Goal: Task Accomplishment & Management: Use online tool/utility

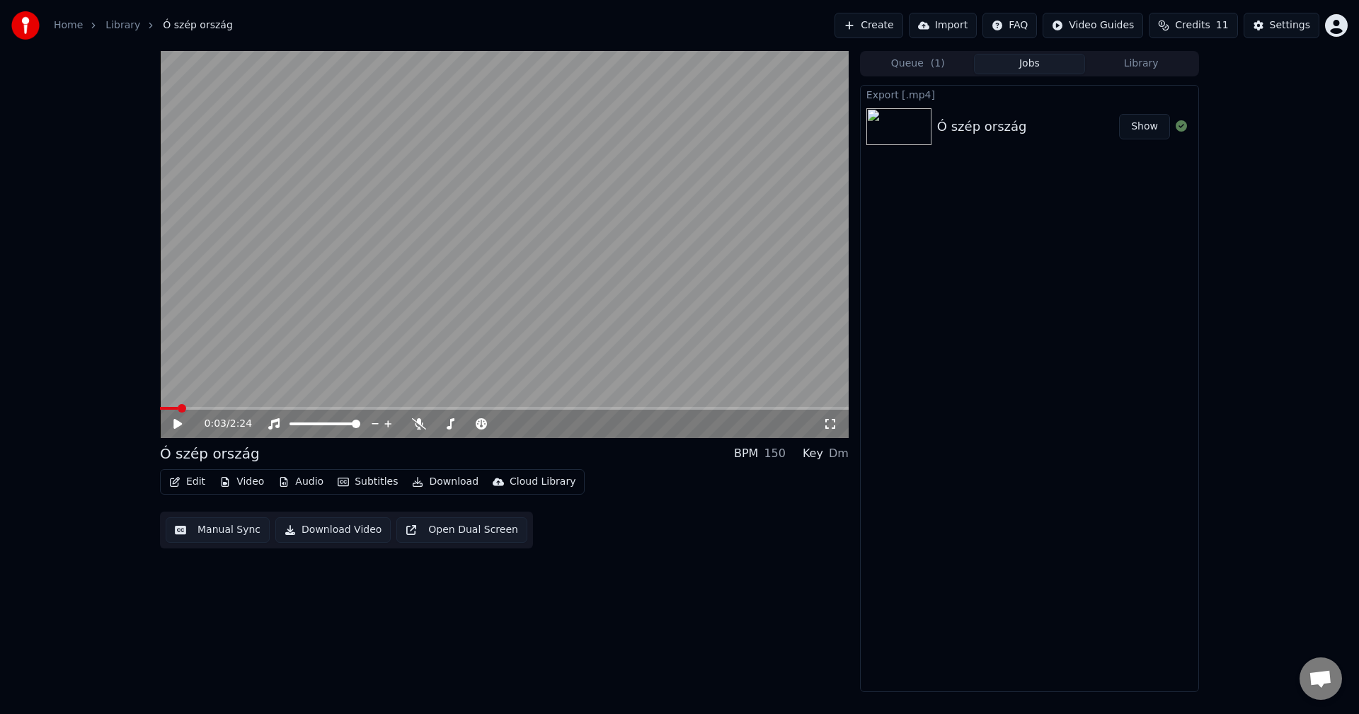
click at [63, 26] on link "Home" at bounding box center [68, 25] width 29 height 14
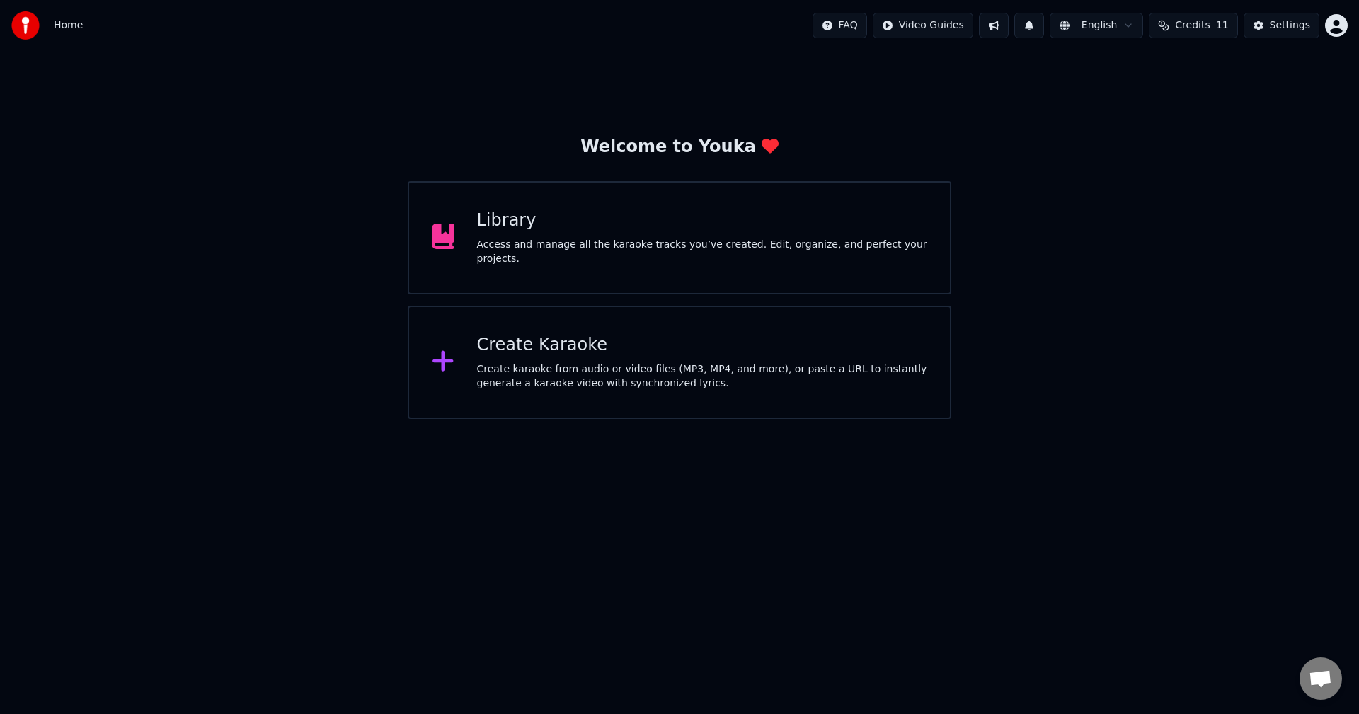
click at [578, 394] on div "Create Karaoke Create karaoke from audio or video files (MP3, MP4, and more), o…" at bounding box center [680, 362] width 544 height 113
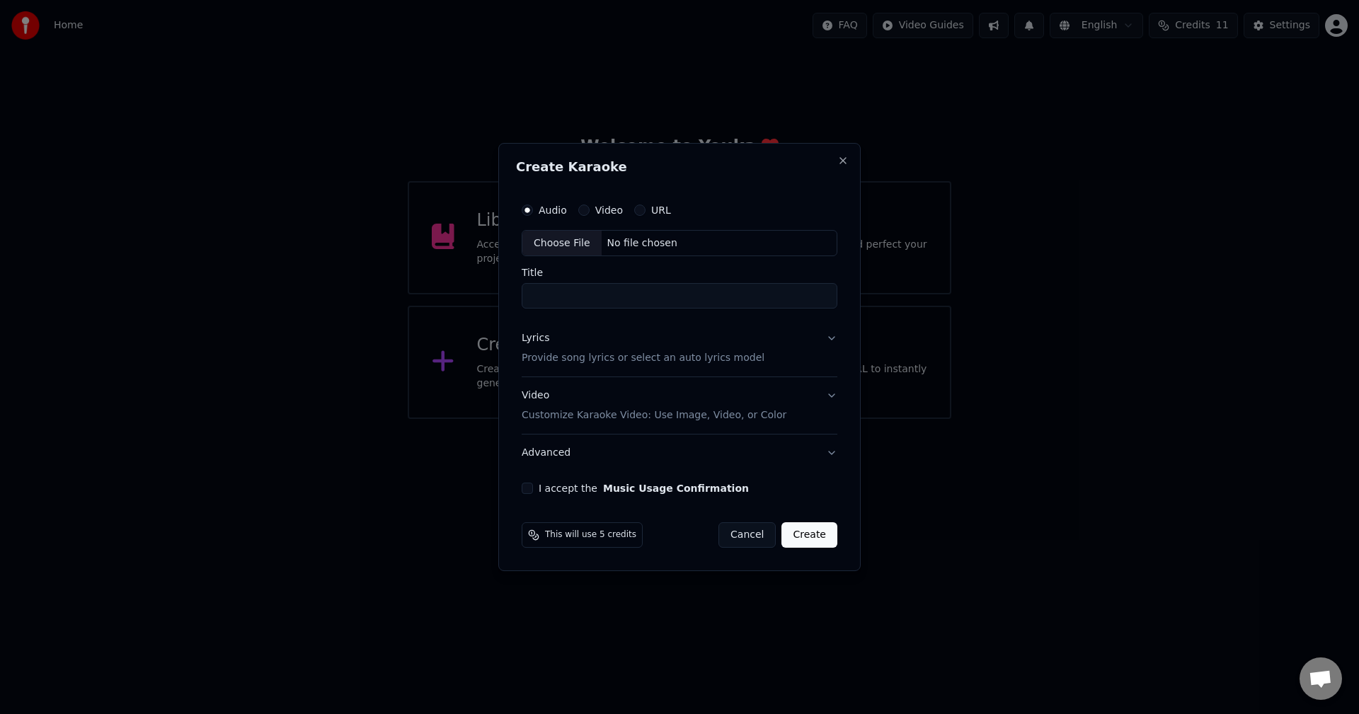
click at [574, 242] on div "Choose File" at bounding box center [562, 243] width 79 height 25
click at [535, 237] on div "Choose File" at bounding box center [562, 243] width 79 height 25
click at [644, 295] on input "**********" at bounding box center [679, 296] width 321 height 25
type input "*"
type input "**********"
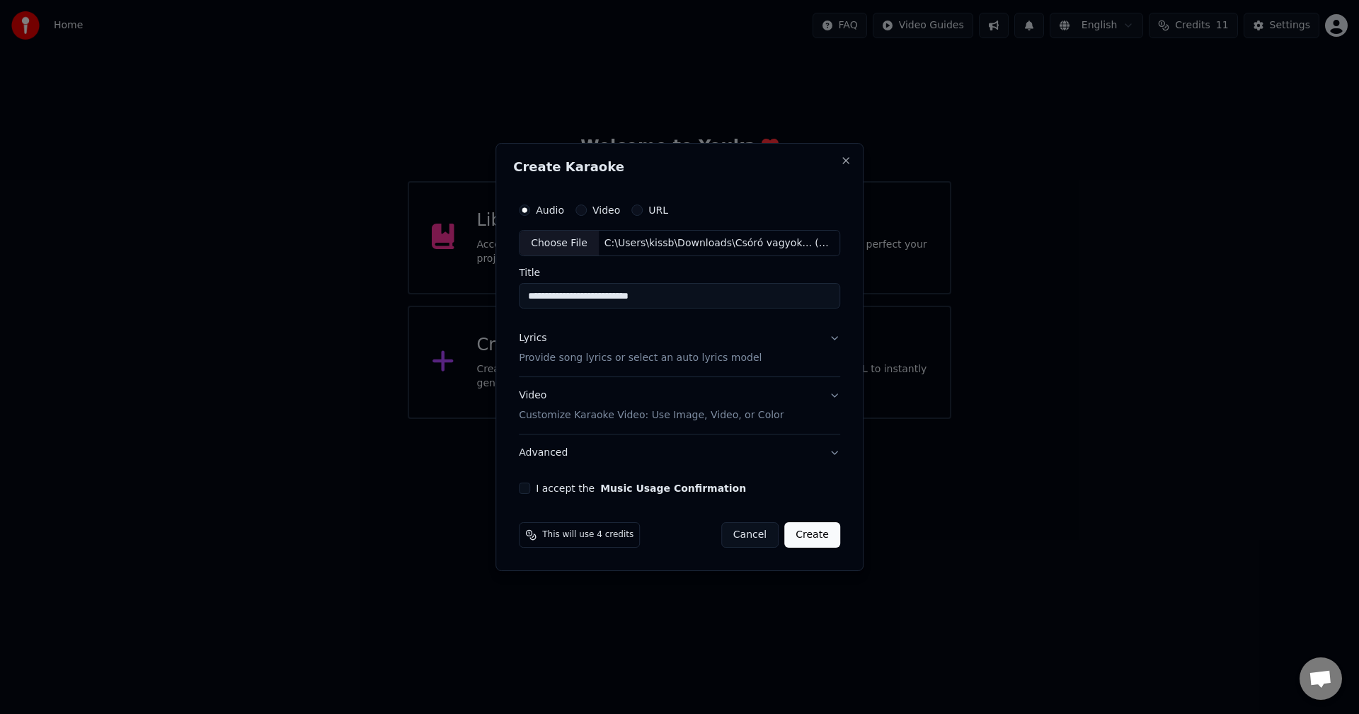
click at [631, 361] on p "Provide song lyrics or select an auto lyrics model" at bounding box center [640, 359] width 243 height 14
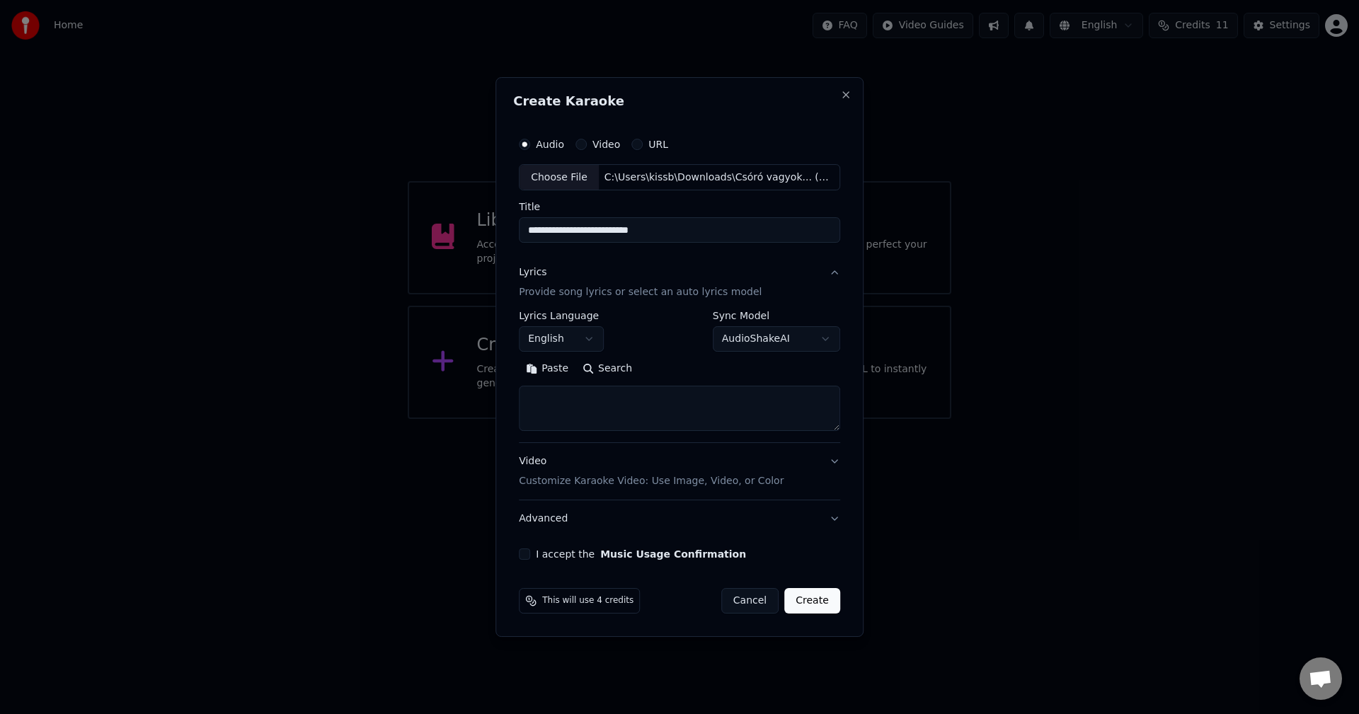
click at [628, 400] on textarea at bounding box center [679, 409] width 321 height 45
paste textarea "**********"
type textarea "**********"
click at [648, 372] on button "Expand" at bounding box center [672, 369] width 67 height 23
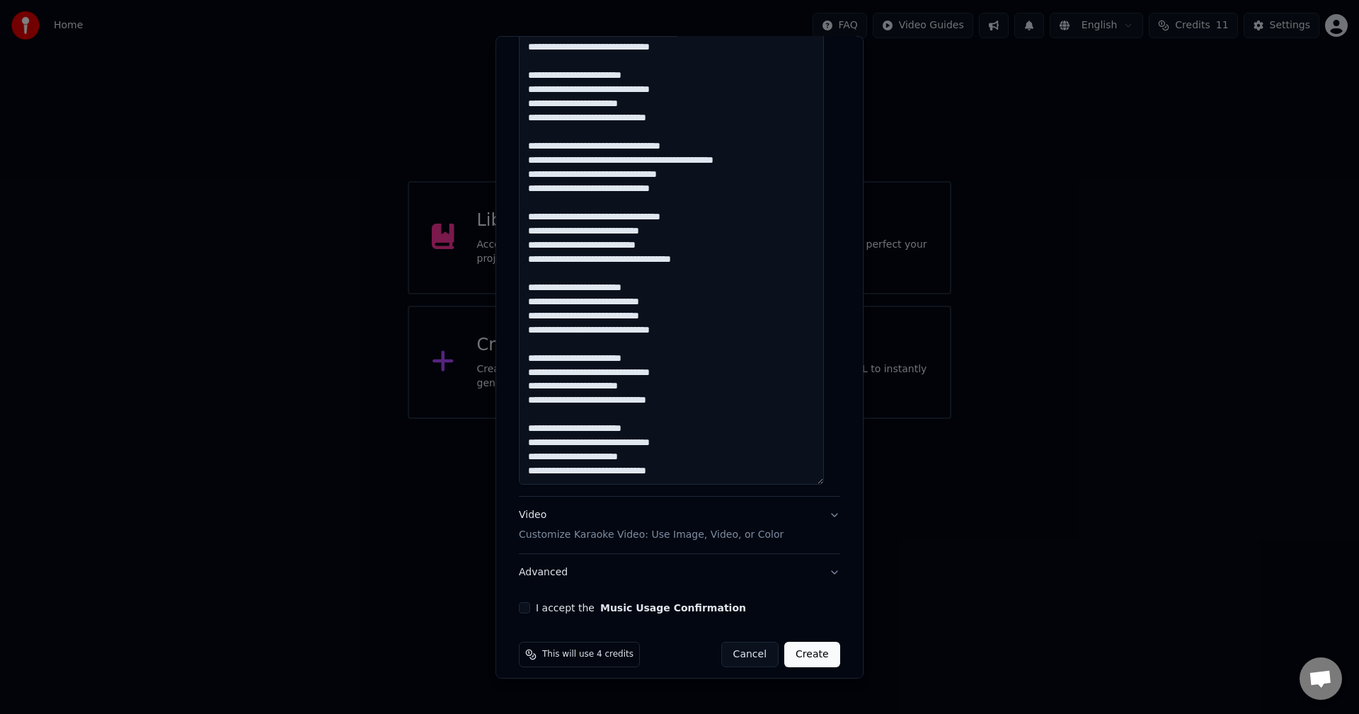
scroll to position [860, 0]
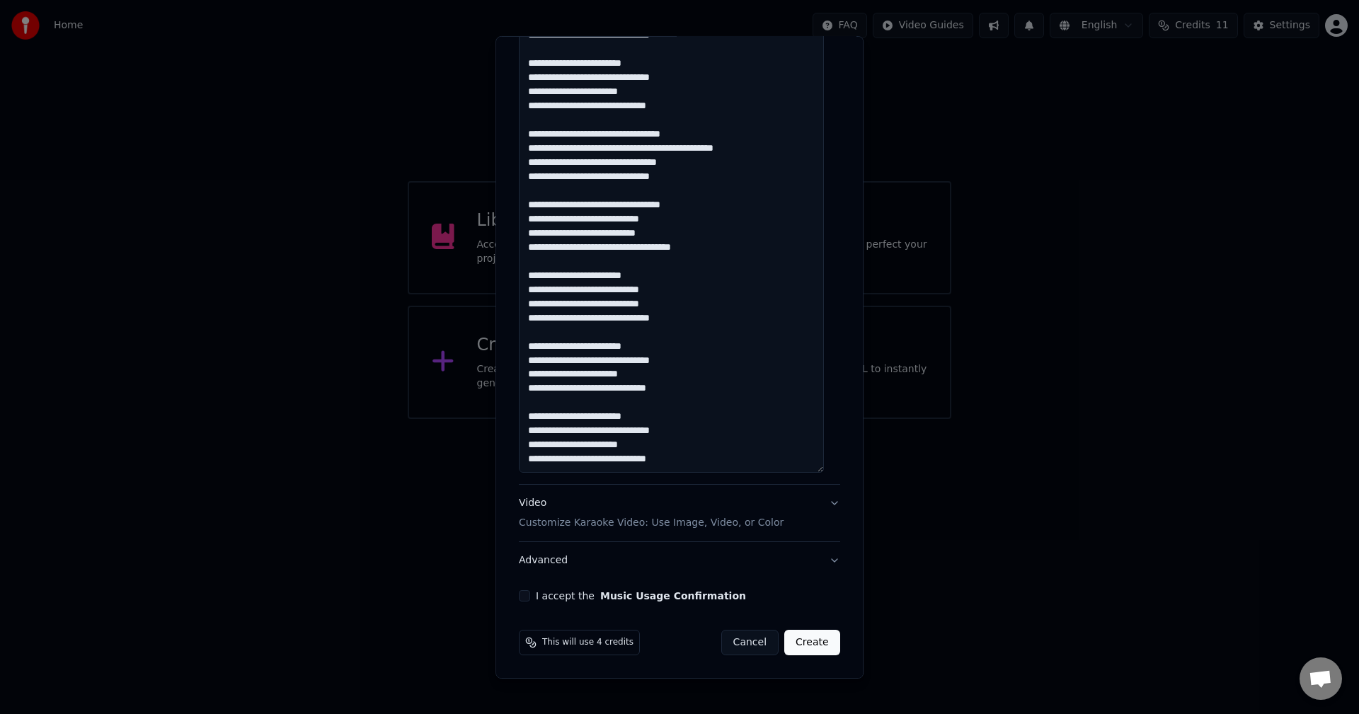
click at [631, 508] on div "Video Customize Karaoke Video: Use Image, Video, or Color" at bounding box center [651, 513] width 265 height 34
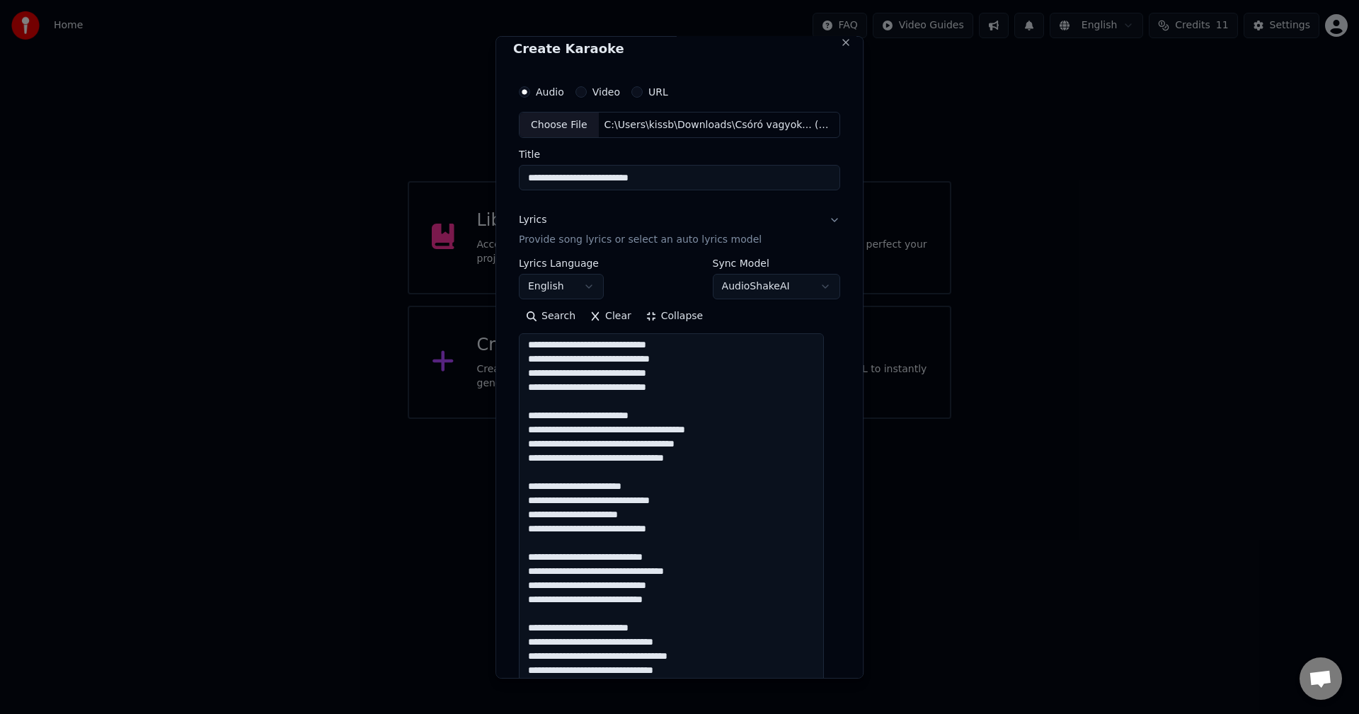
scroll to position [0, 0]
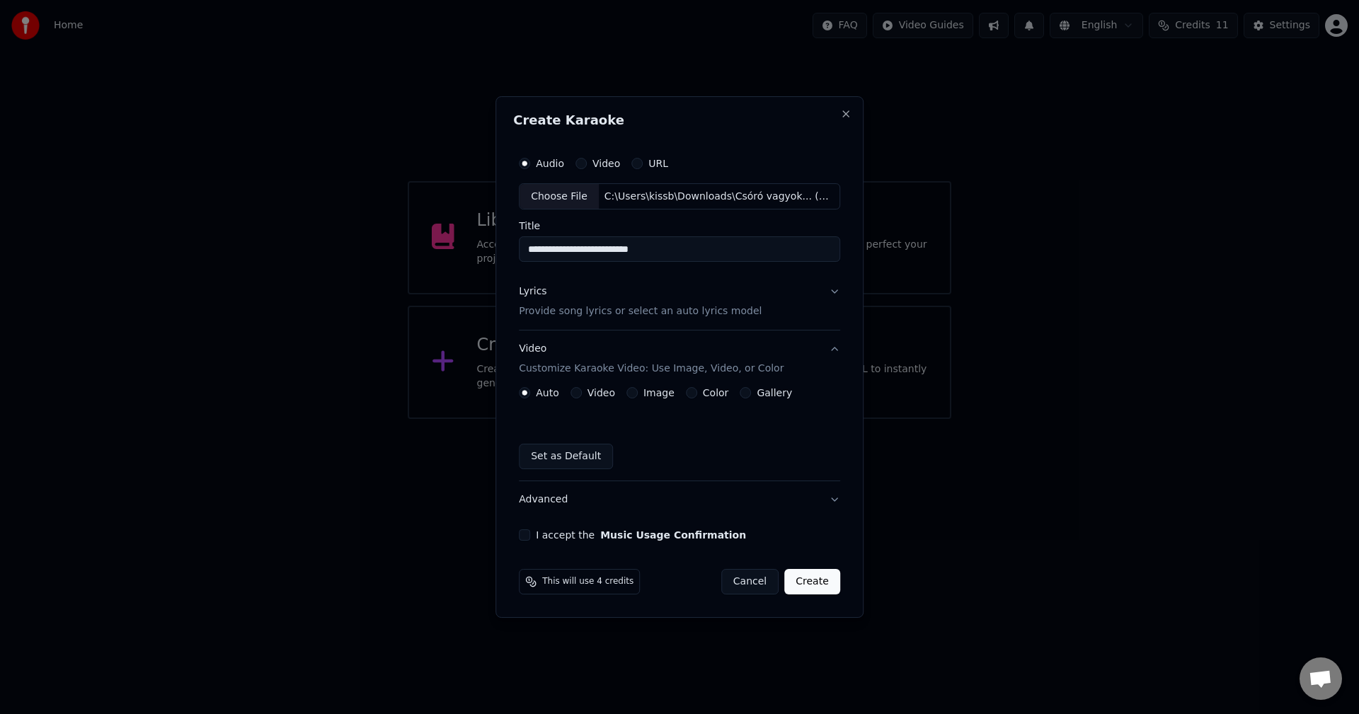
click at [593, 388] on label "Video" at bounding box center [602, 393] width 28 height 10
click at [582, 388] on button "Video" at bounding box center [576, 392] width 11 height 11
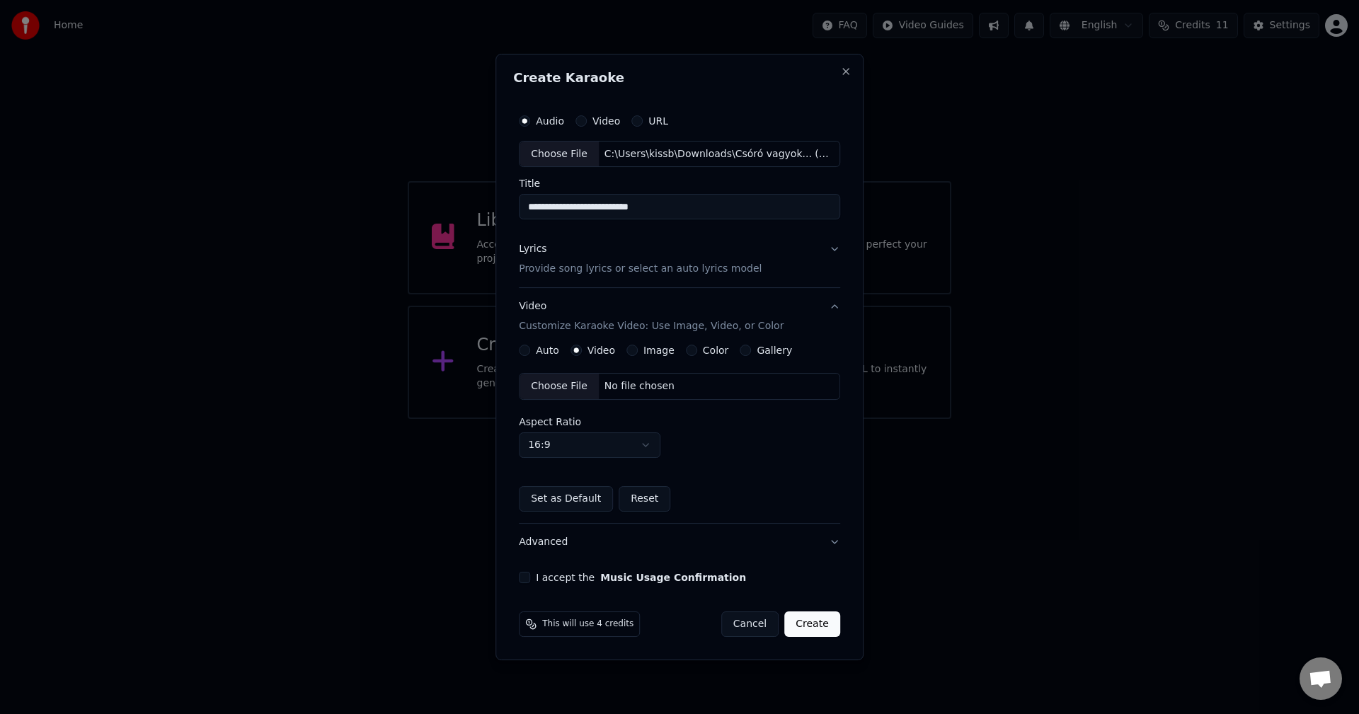
click at [551, 353] on label "Auto" at bounding box center [547, 351] width 23 height 10
click at [530, 353] on button "Auto" at bounding box center [524, 350] width 11 height 11
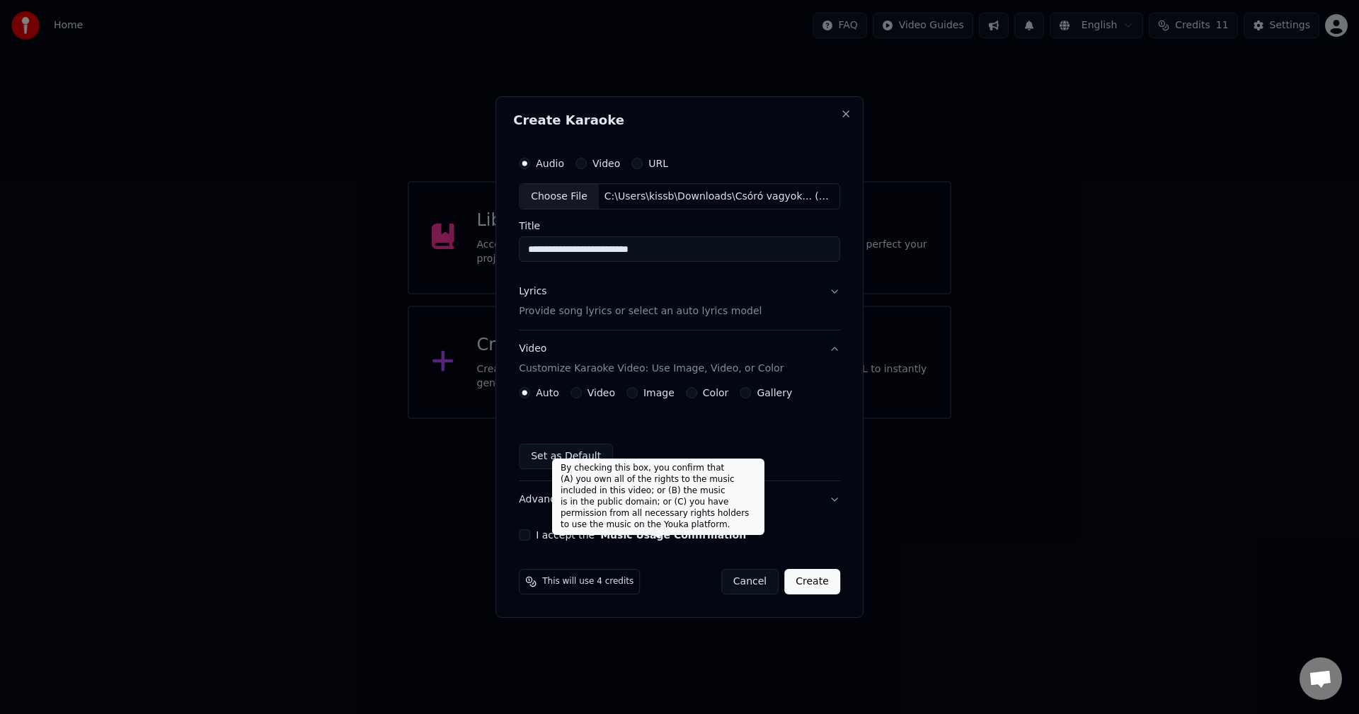
click at [641, 537] on button "Music Usage Confirmation" at bounding box center [673, 535] width 146 height 10
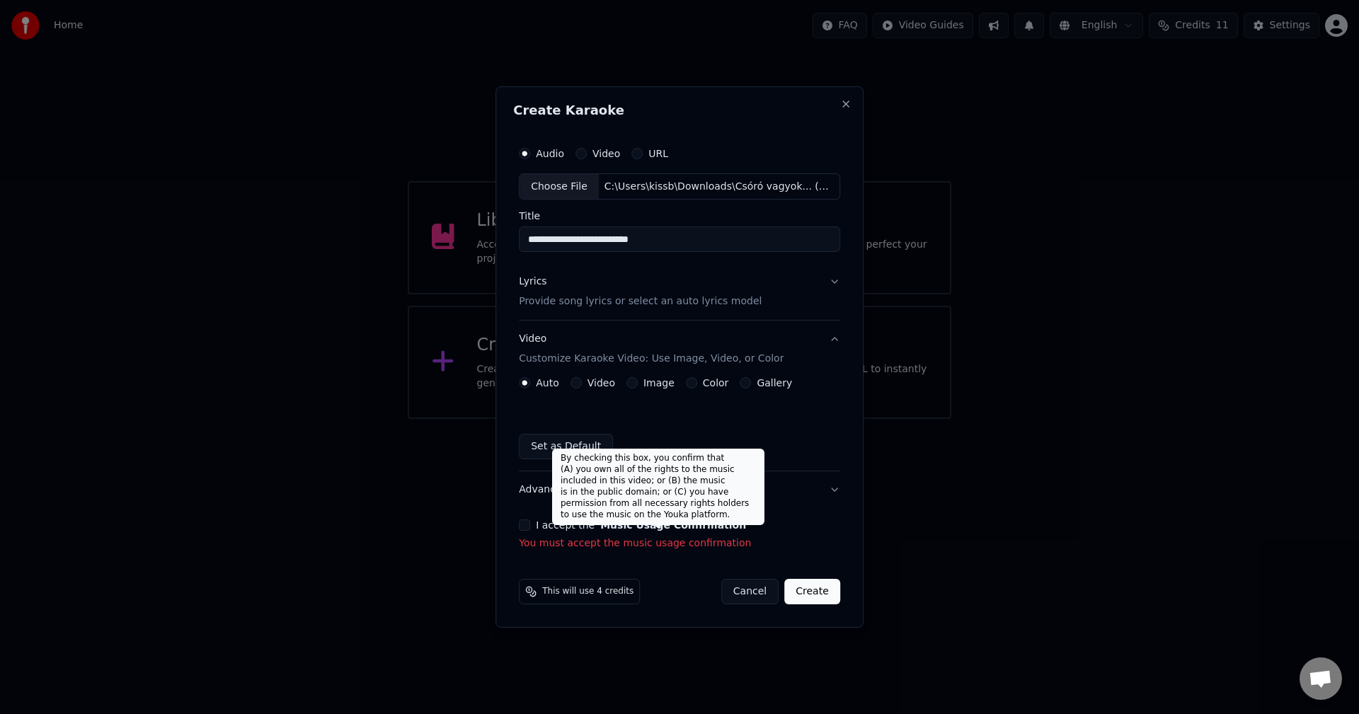
click at [591, 528] on label "I accept the Music Usage Confirmation" at bounding box center [641, 525] width 210 height 10
click at [530, 528] on button "I accept the Music Usage Confirmation" at bounding box center [524, 525] width 11 height 11
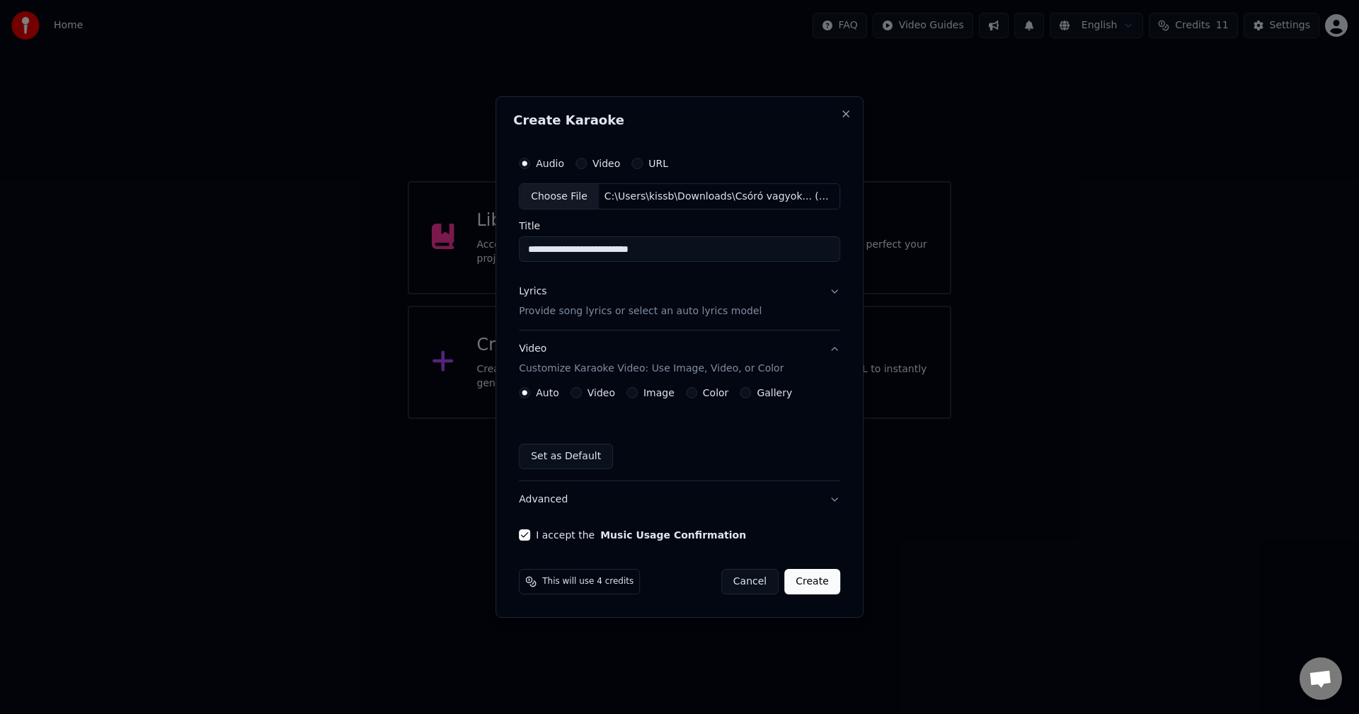
click at [816, 292] on button "Lyrics Provide song lyrics or select an auto lyrics model" at bounding box center [679, 302] width 321 height 57
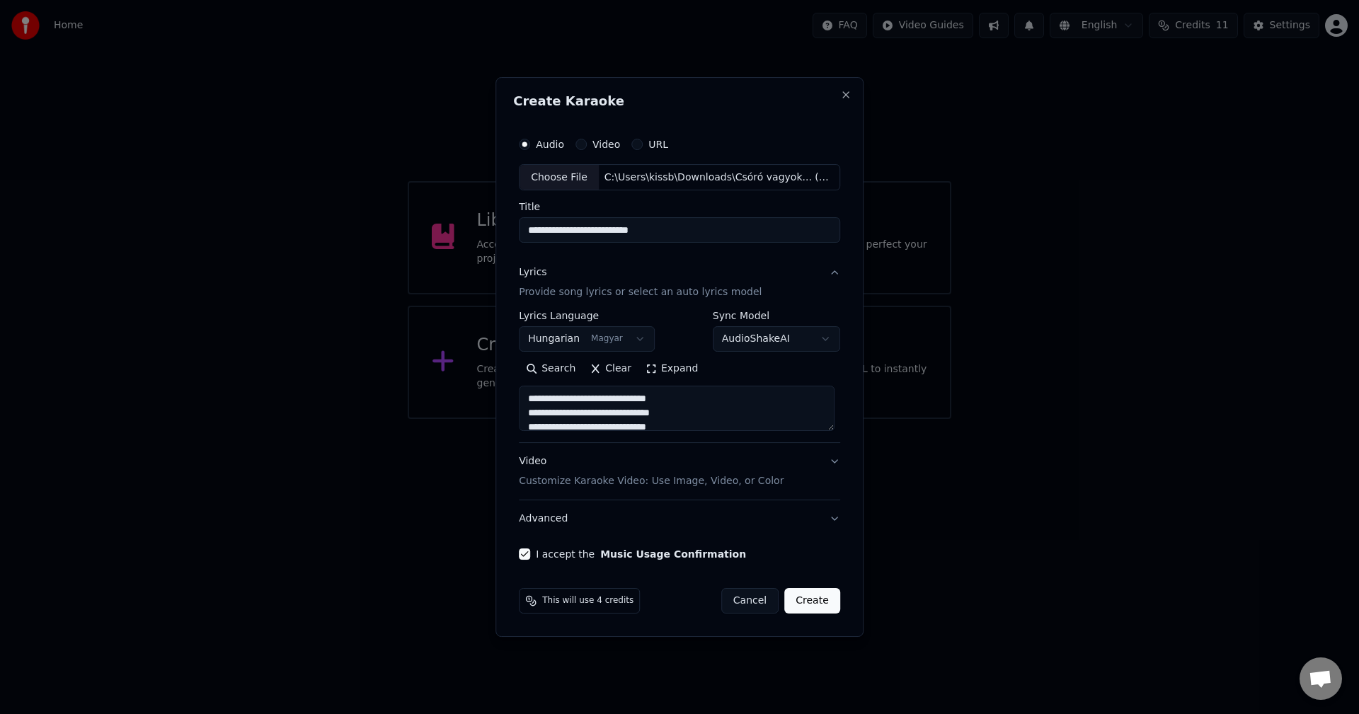
click at [814, 275] on button "Lyrics Provide song lyrics or select an auto lyrics model" at bounding box center [679, 283] width 321 height 57
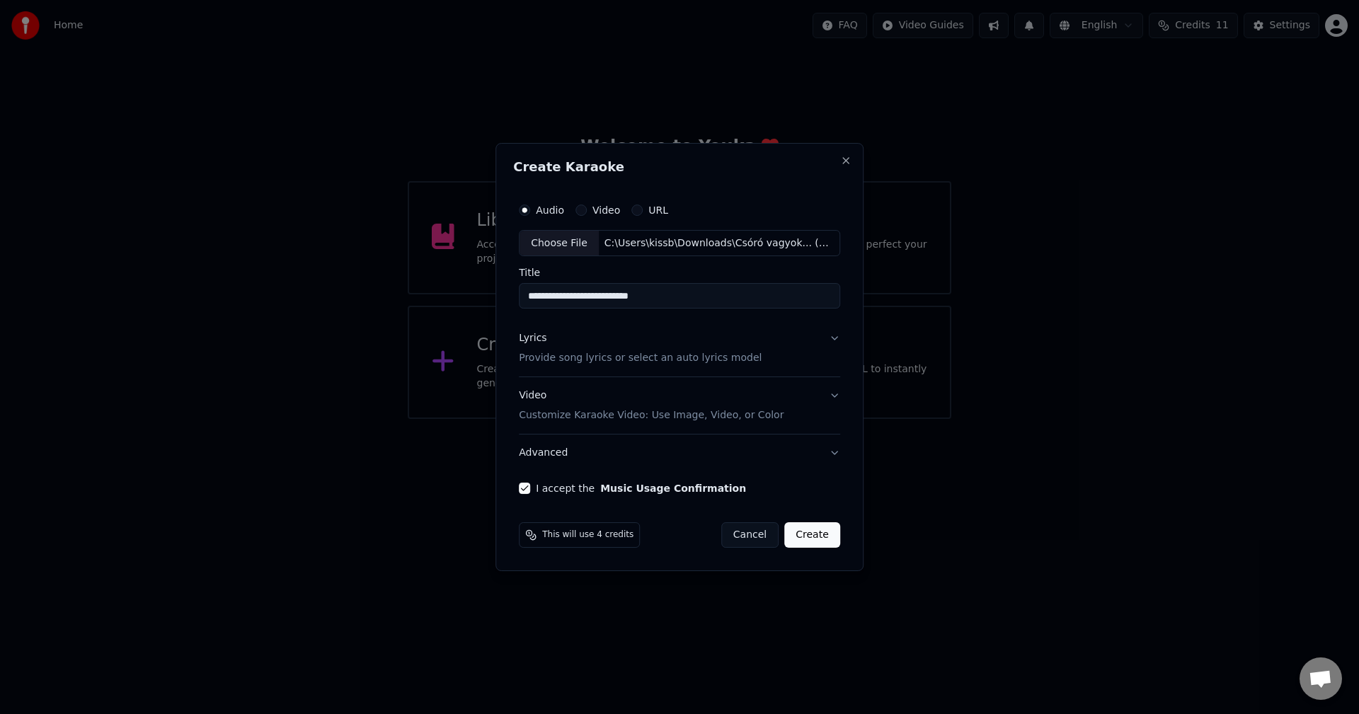
click at [809, 532] on button "Create" at bounding box center [813, 535] width 56 height 25
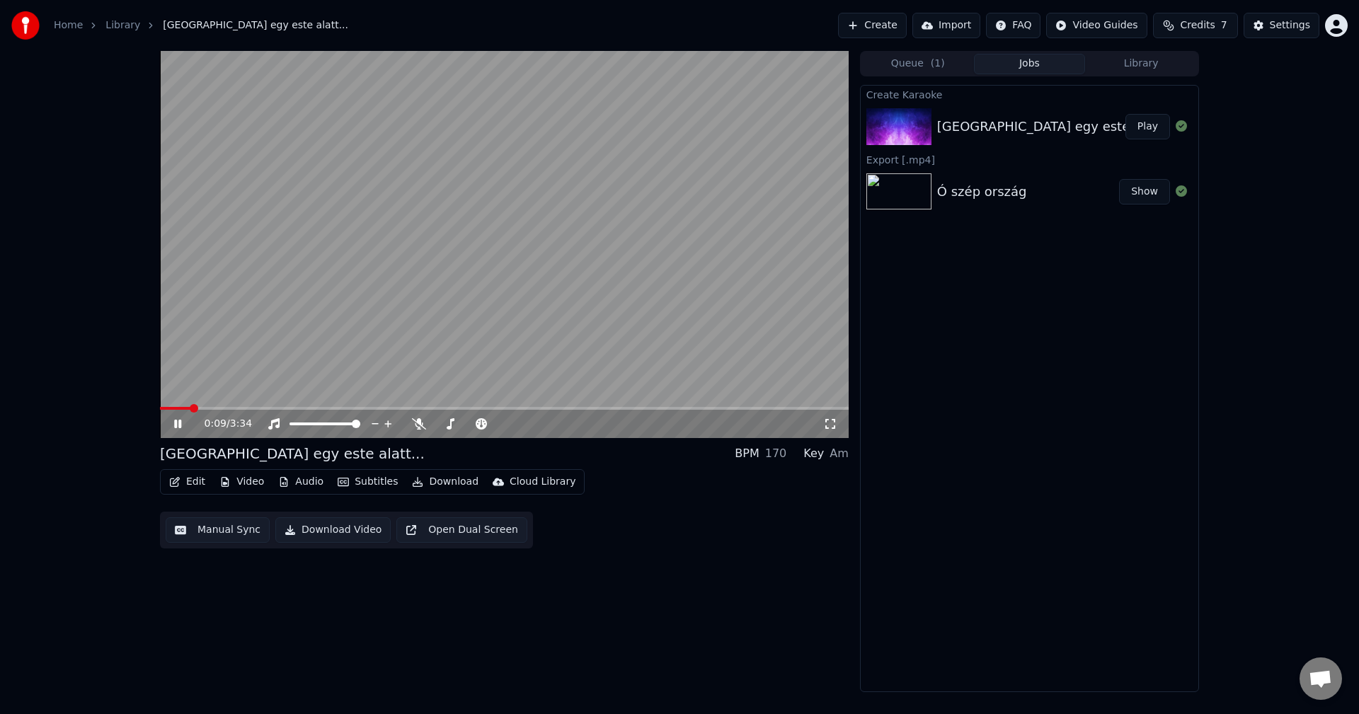
click at [474, 301] on video at bounding box center [504, 244] width 689 height 387
click at [513, 267] on video at bounding box center [504, 244] width 689 height 387
click at [969, 178] on div "Ó szép ország Show" at bounding box center [1030, 192] width 338 height 48
click at [987, 134] on div "[GEOGRAPHIC_DATA] egy este alatt..." at bounding box center [1056, 127] width 238 height 20
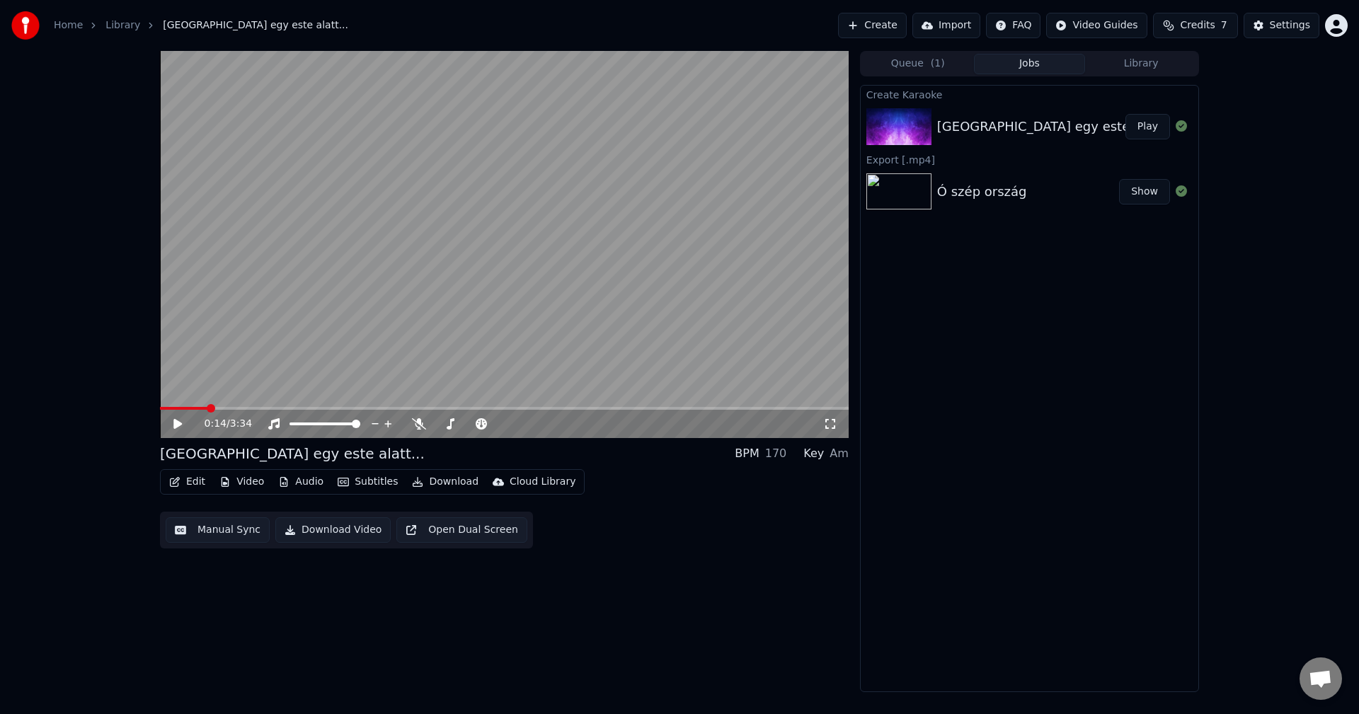
click at [586, 275] on video at bounding box center [504, 244] width 689 height 387
click at [579, 273] on video at bounding box center [504, 244] width 689 height 387
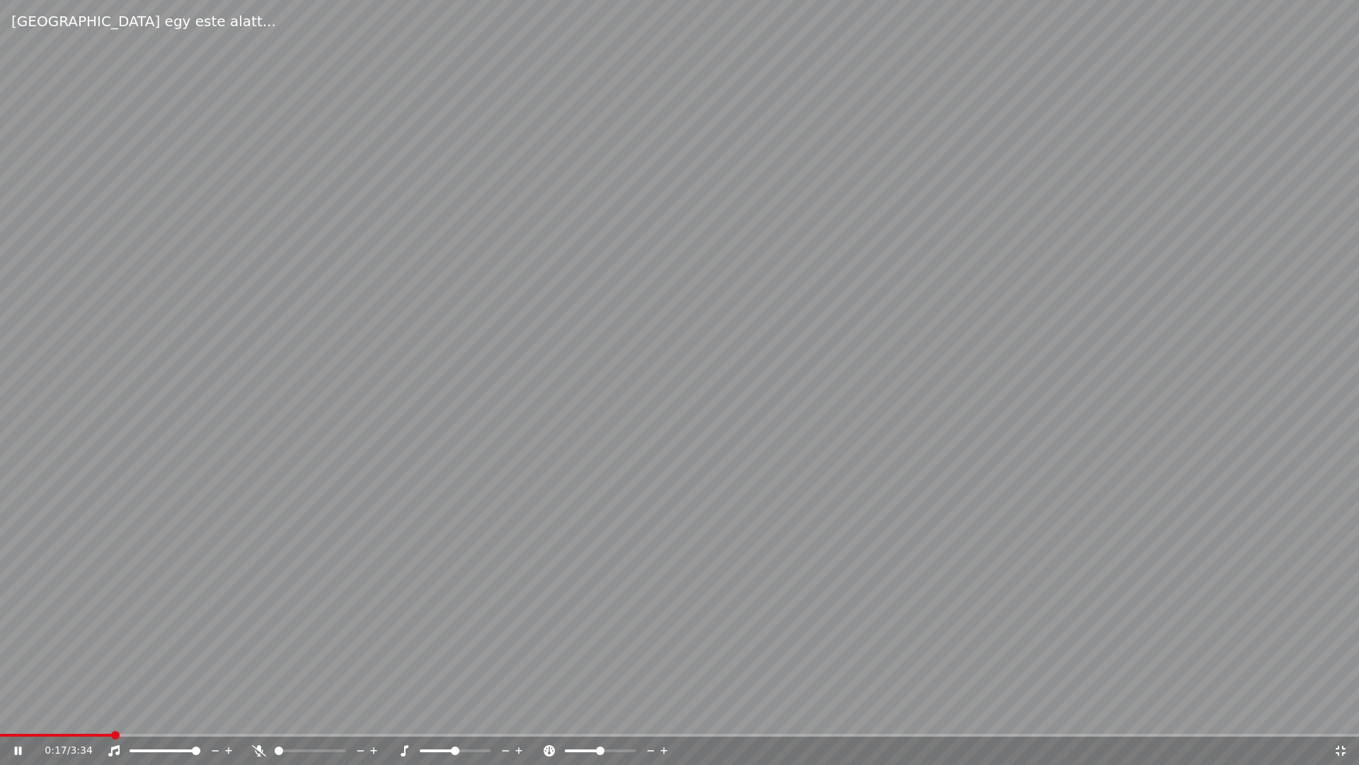
click at [593, 345] on video at bounding box center [679, 382] width 1359 height 765
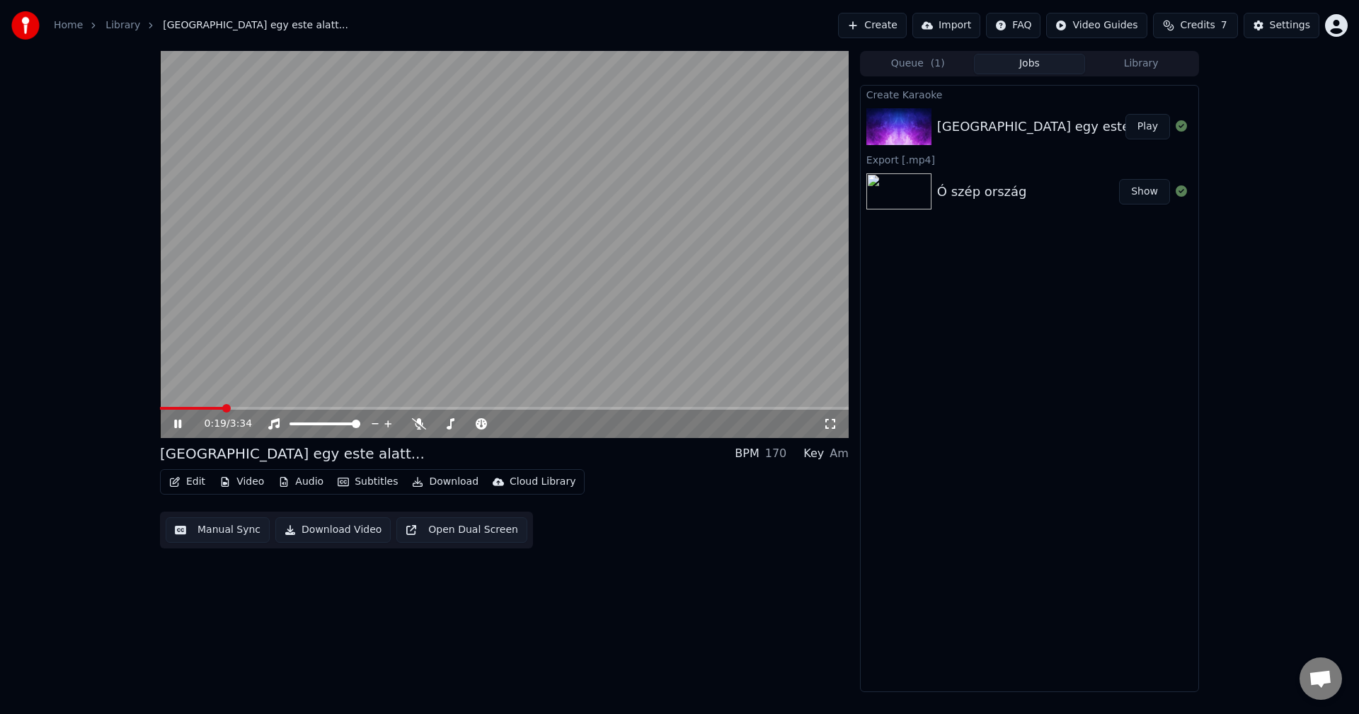
click at [538, 309] on video at bounding box center [504, 244] width 689 height 387
click at [361, 483] on button "Subtitles" at bounding box center [368, 482] width 72 height 20
click at [621, 637] on div "0:19 / 3:34 [GEOGRAPHIC_DATA] egy este alatt... BPM 170 Key Am Edit Video Audio…" at bounding box center [504, 371] width 689 height 641
click at [363, 479] on button "Subtitles" at bounding box center [368, 482] width 72 height 20
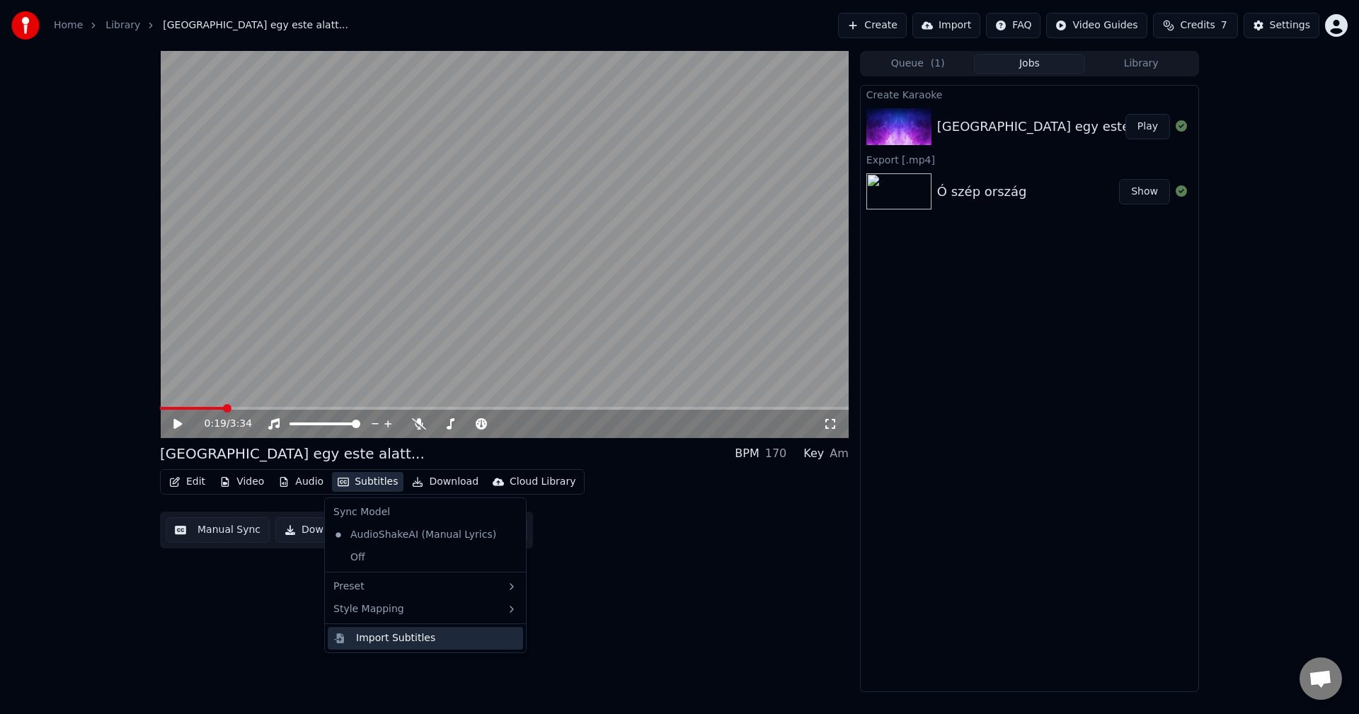
click at [376, 644] on div "Import Subtitles" at bounding box center [395, 639] width 79 height 14
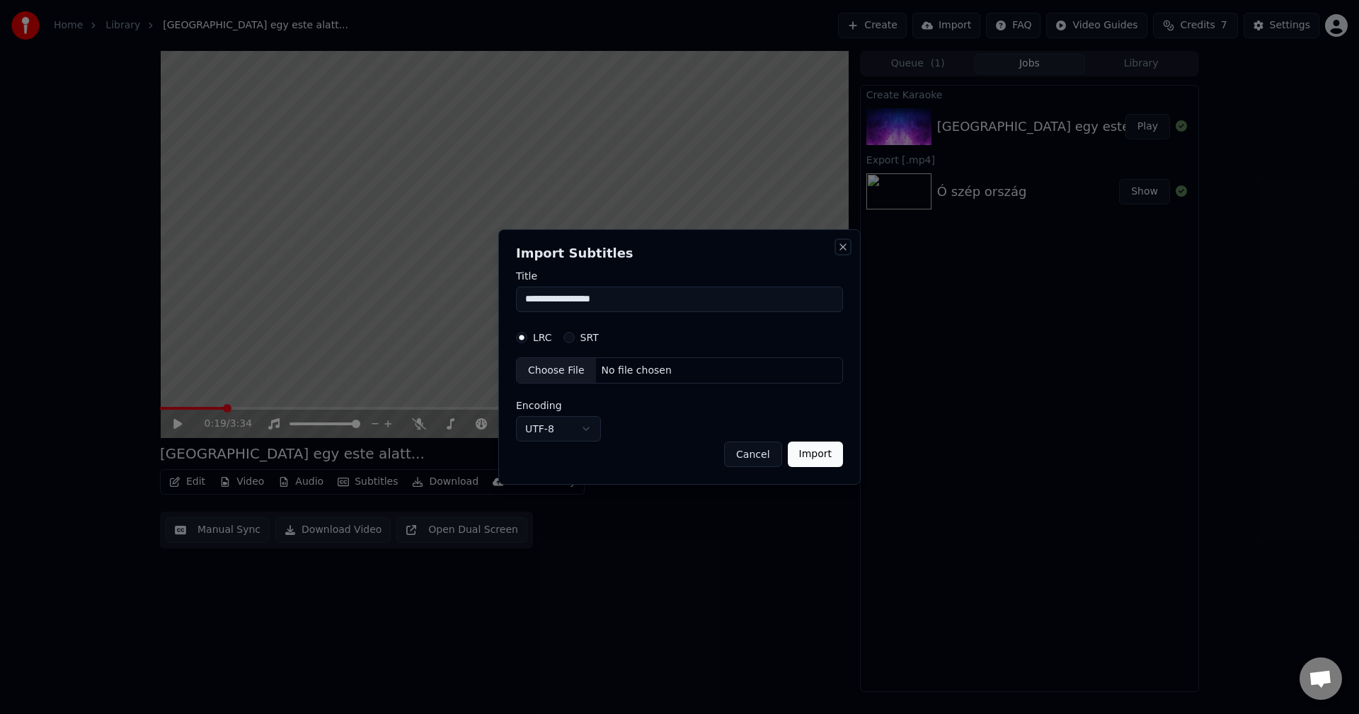
click at [848, 251] on button "Close" at bounding box center [843, 246] width 11 height 11
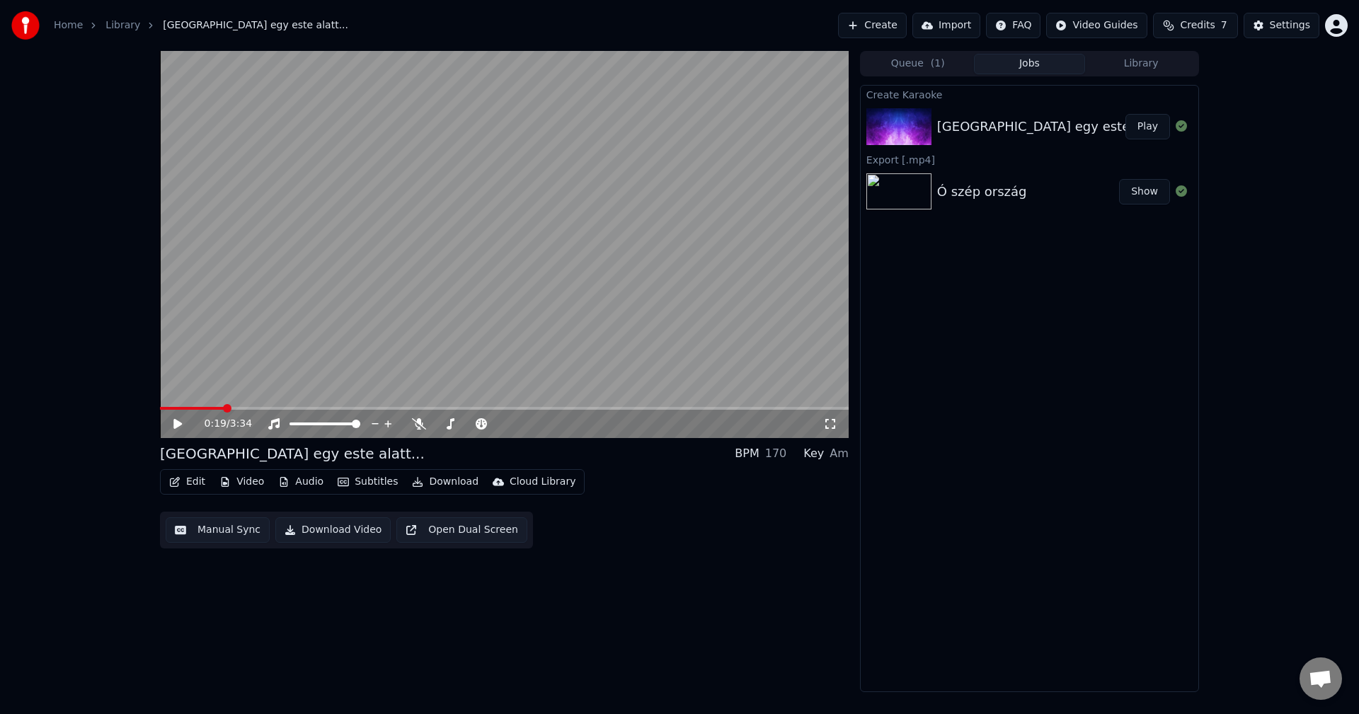
click at [453, 535] on button "Open Dual Screen" at bounding box center [462, 530] width 131 height 25
click at [489, 224] on video at bounding box center [504, 244] width 689 height 387
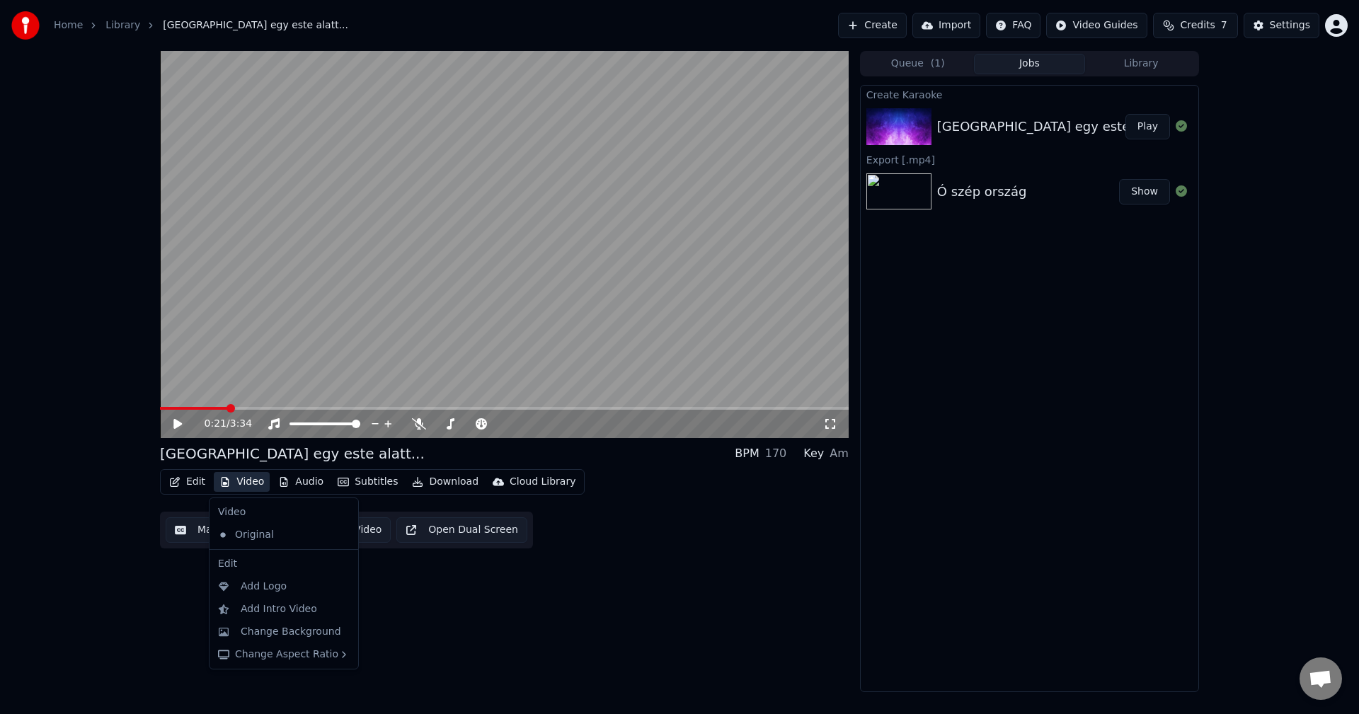
click at [246, 489] on button "Video" at bounding box center [242, 482] width 56 height 20
click at [324, 631] on div "Change Background" at bounding box center [291, 632] width 101 height 14
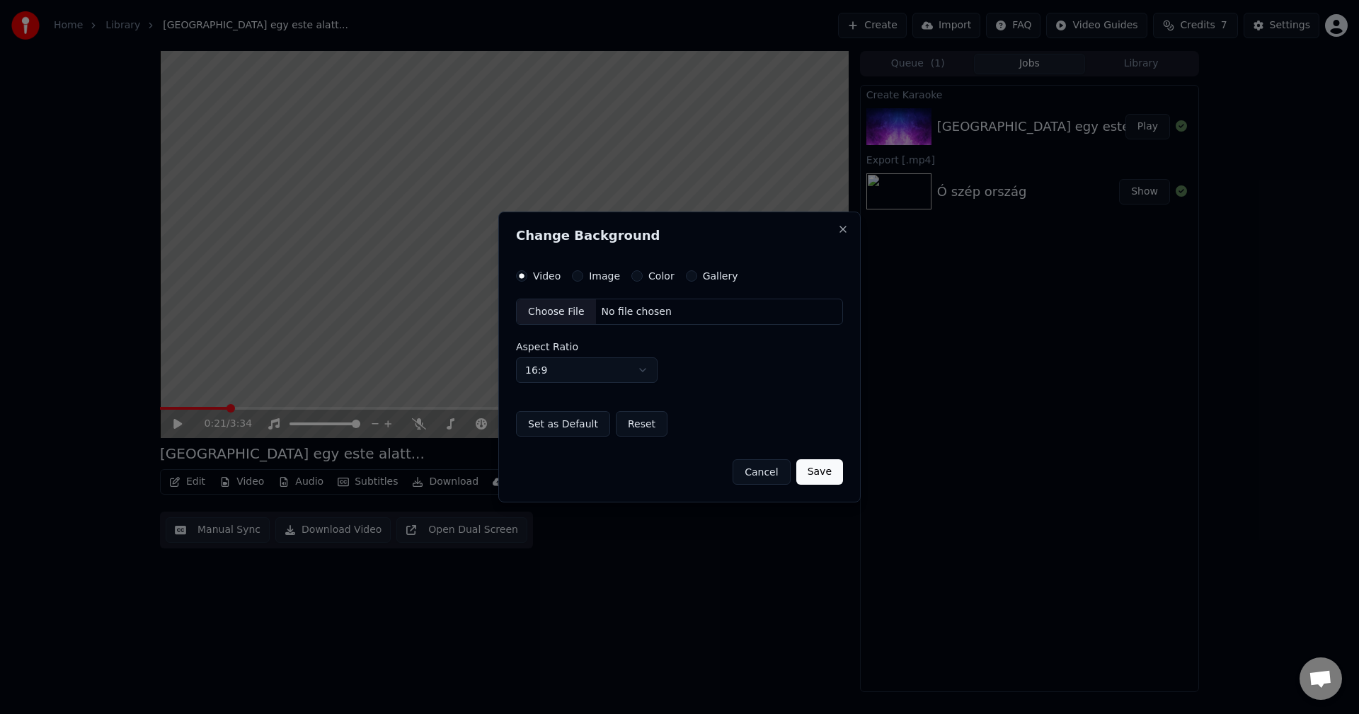
click at [586, 268] on div "Change Background Video Image Color Gallery Choose File No file chosen Aspect R…" at bounding box center [679, 358] width 363 height 292
click at [589, 276] on label "Image" at bounding box center [604, 276] width 31 height 10
click at [583, 276] on button "Image" at bounding box center [577, 275] width 11 height 11
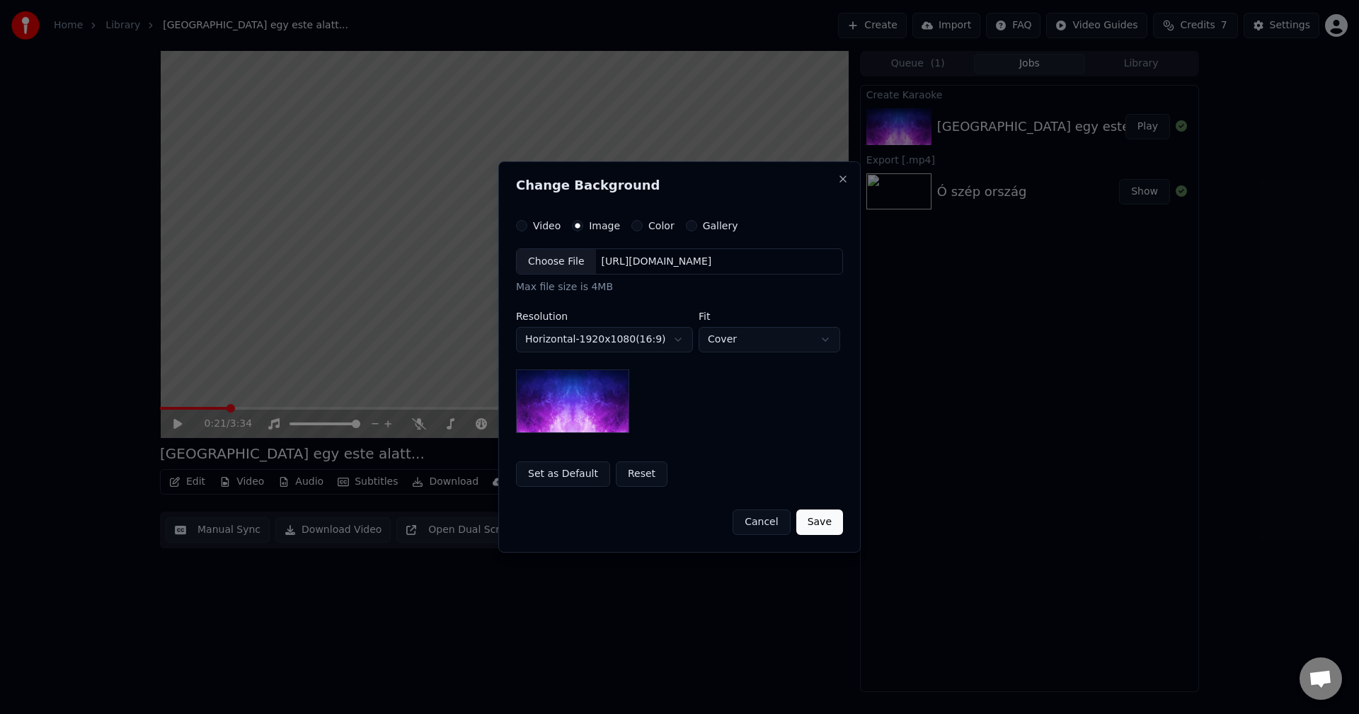
click at [569, 263] on div "Choose File" at bounding box center [556, 261] width 79 height 25
click at [564, 265] on div "Choose File" at bounding box center [556, 261] width 79 height 25
click at [660, 343] on body "**********" at bounding box center [679, 357] width 1359 height 714
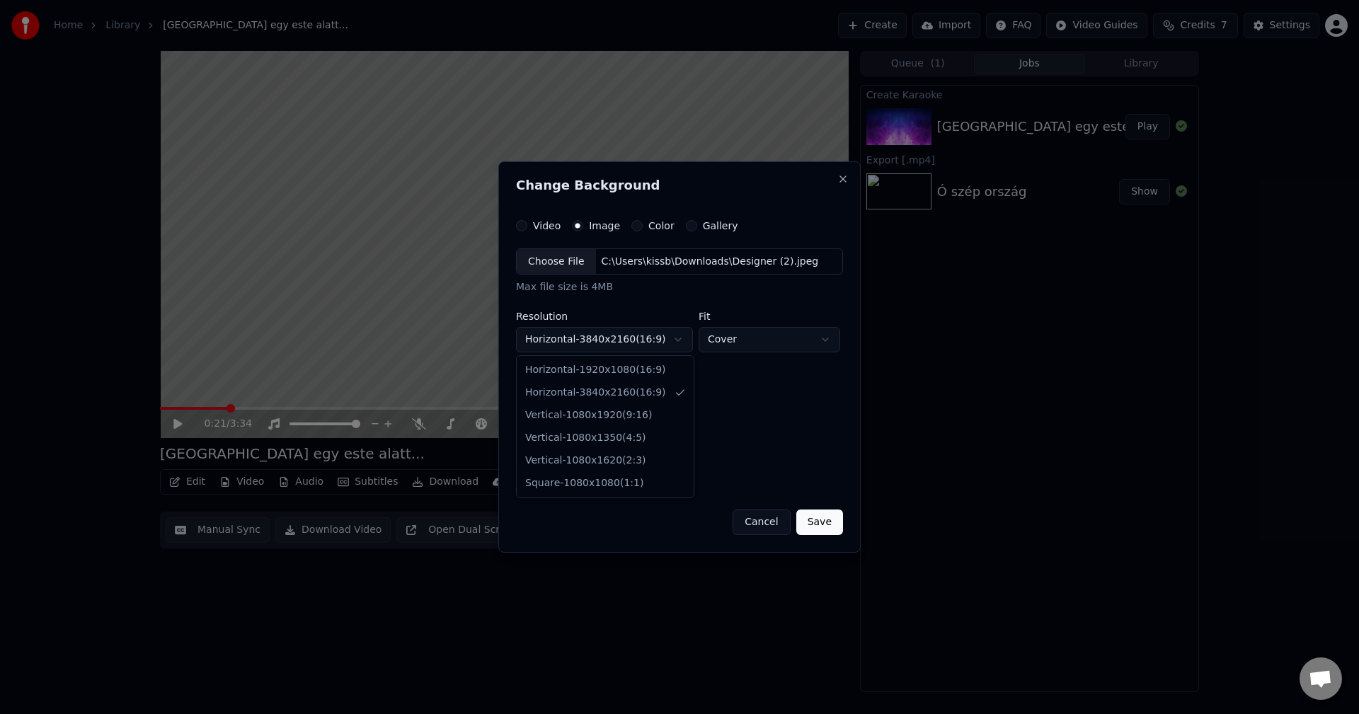
click at [666, 347] on body "**********" at bounding box center [679, 357] width 1359 height 714
click at [644, 344] on body "**********" at bounding box center [679, 357] width 1359 height 714
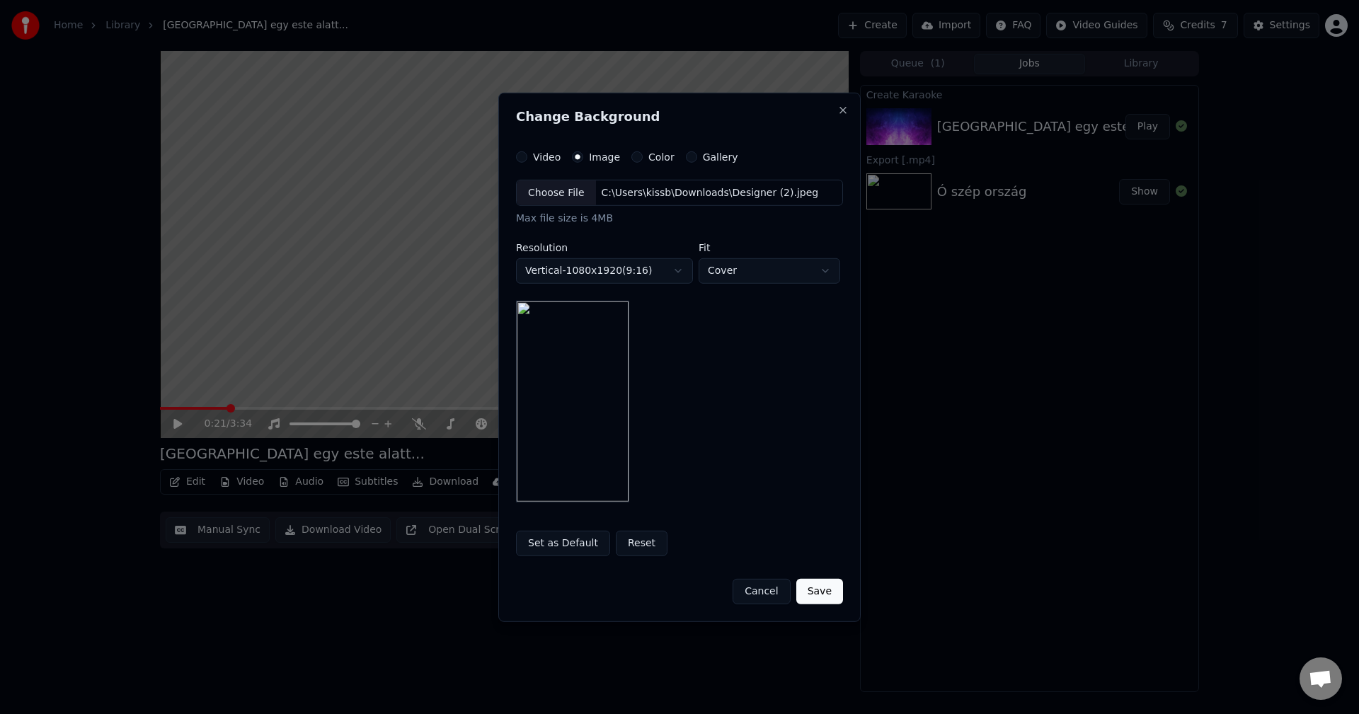
click at [625, 278] on body "**********" at bounding box center [679, 357] width 1359 height 714
select select "*********"
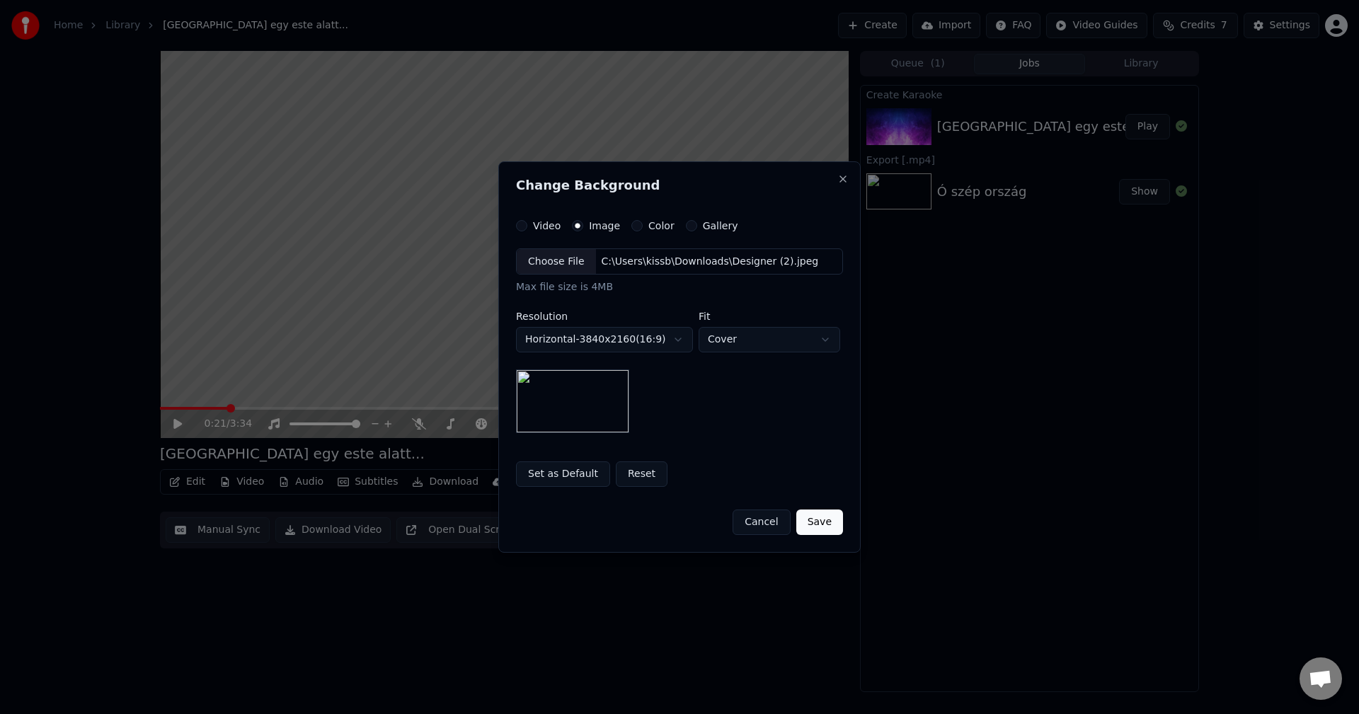
click at [828, 522] on button "Save" at bounding box center [820, 522] width 47 height 25
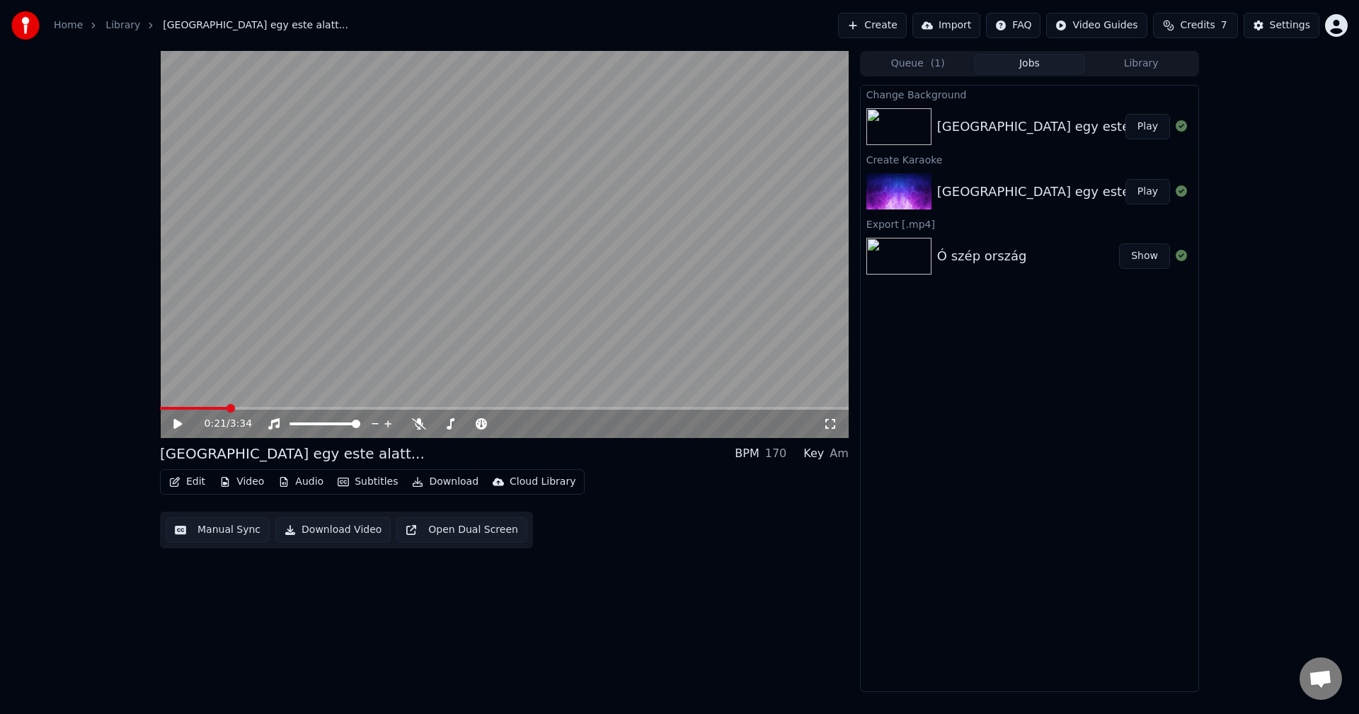
click at [894, 110] on img at bounding box center [899, 126] width 65 height 37
click at [908, 178] on img at bounding box center [899, 191] width 65 height 37
click at [919, 125] on img at bounding box center [899, 126] width 65 height 37
click at [1150, 124] on button "Play" at bounding box center [1148, 126] width 45 height 25
click at [554, 237] on video at bounding box center [504, 244] width 689 height 387
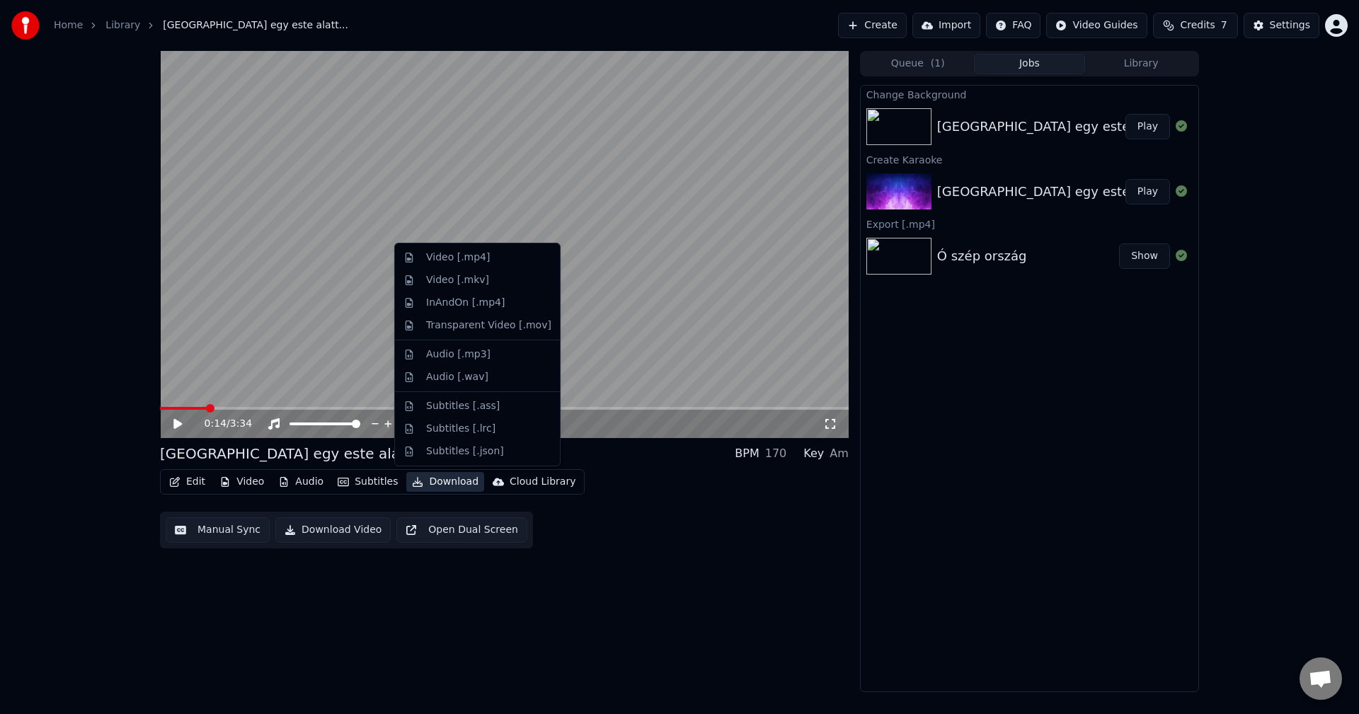
click at [433, 491] on button "Download" at bounding box center [445, 482] width 78 height 20
click at [475, 264] on div "Video [.mp4]" at bounding box center [458, 258] width 64 height 14
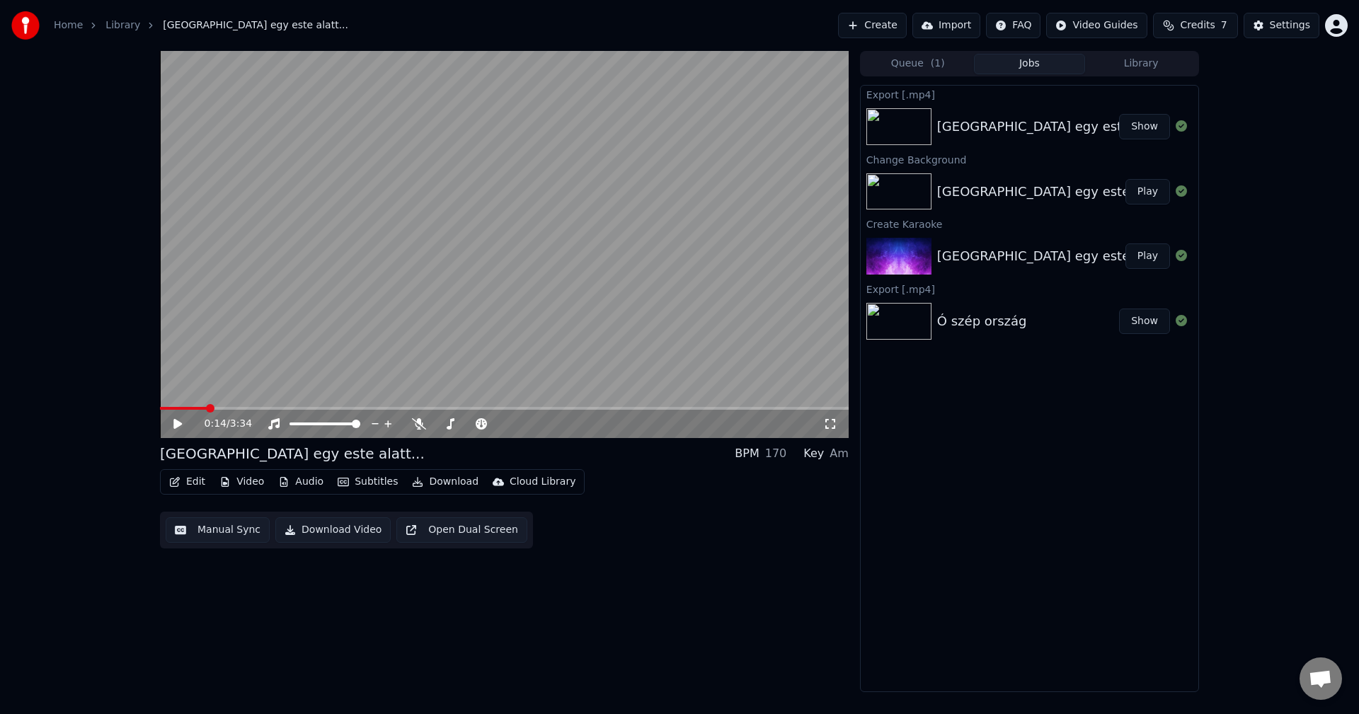
click at [1158, 127] on button "Show" at bounding box center [1144, 126] width 51 height 25
